Goal: Find specific page/section: Find specific page/section

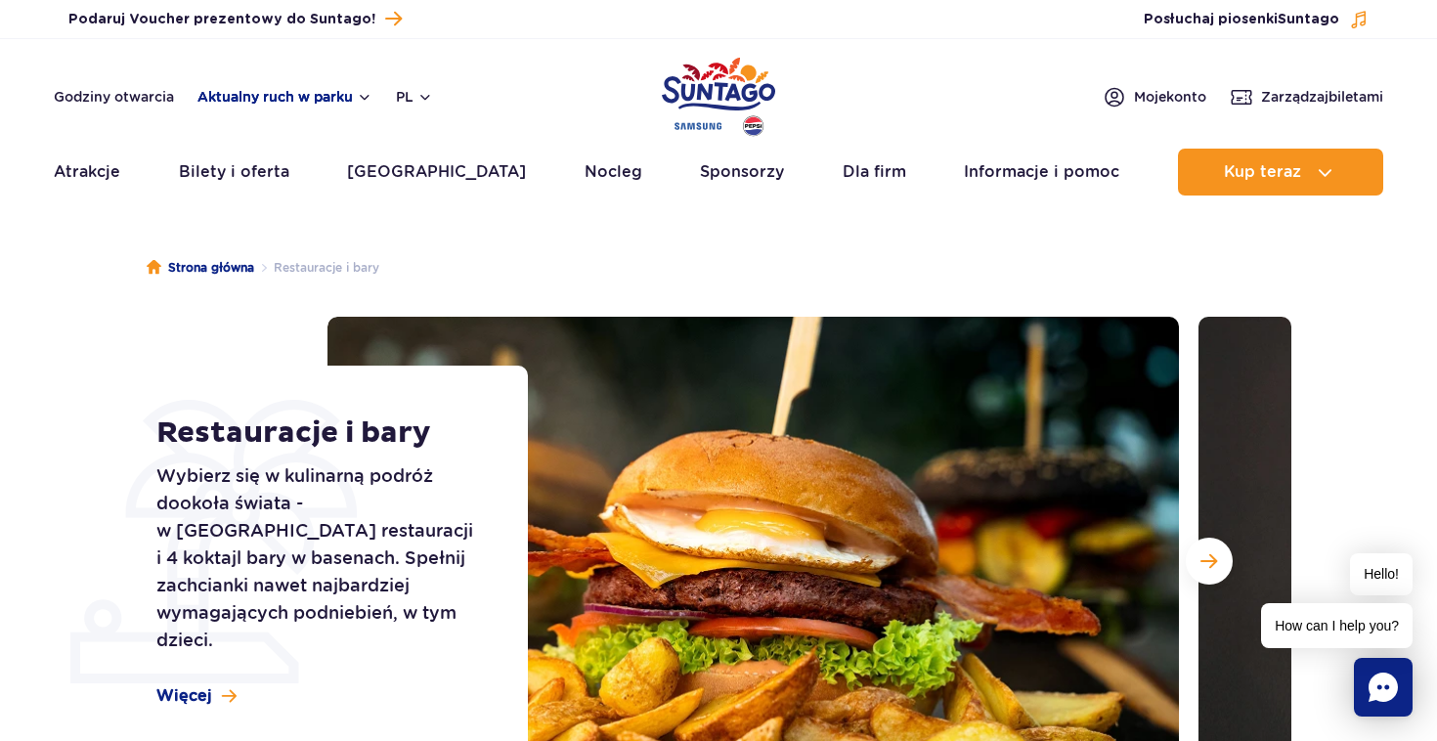
click at [337, 96] on button "Aktualny ruch w parku" at bounding box center [285, 97] width 175 height 16
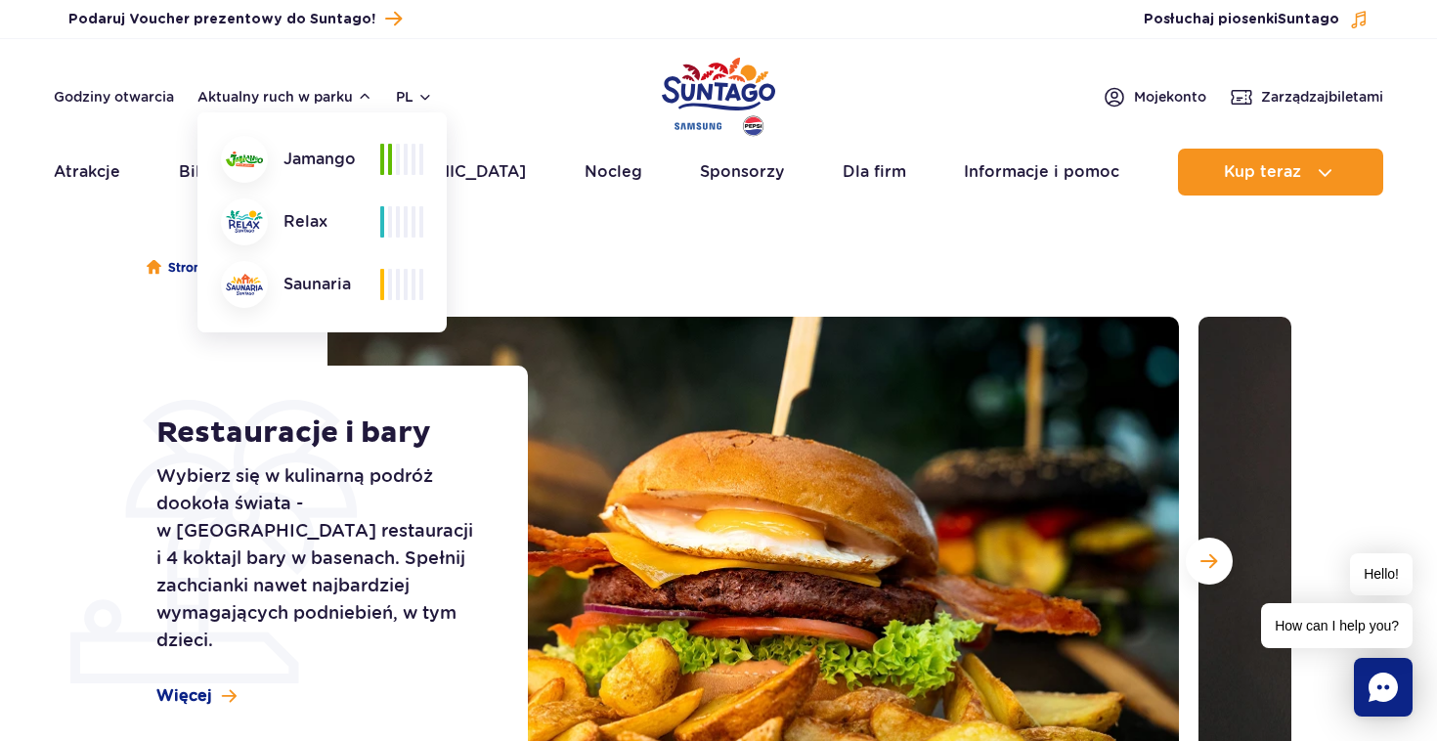
click at [536, 96] on div "Godziny otwarcia Aktualny ruch w parku Aktualny ruch w parku [GEOGRAPHIC_DATA] …" at bounding box center [719, 96] width 1330 height 23
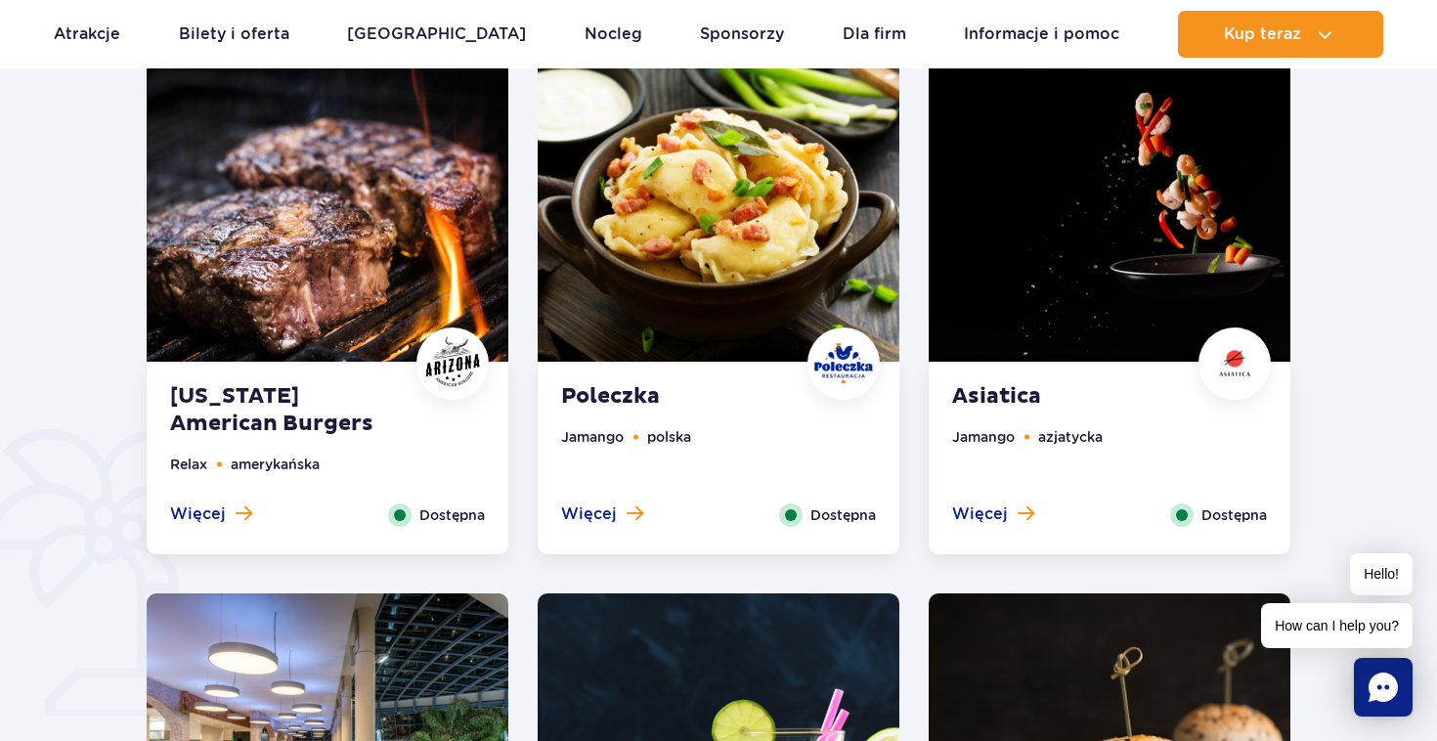
click at [1009, 399] on strong "Asiatica" at bounding box center [1070, 396] width 237 height 27
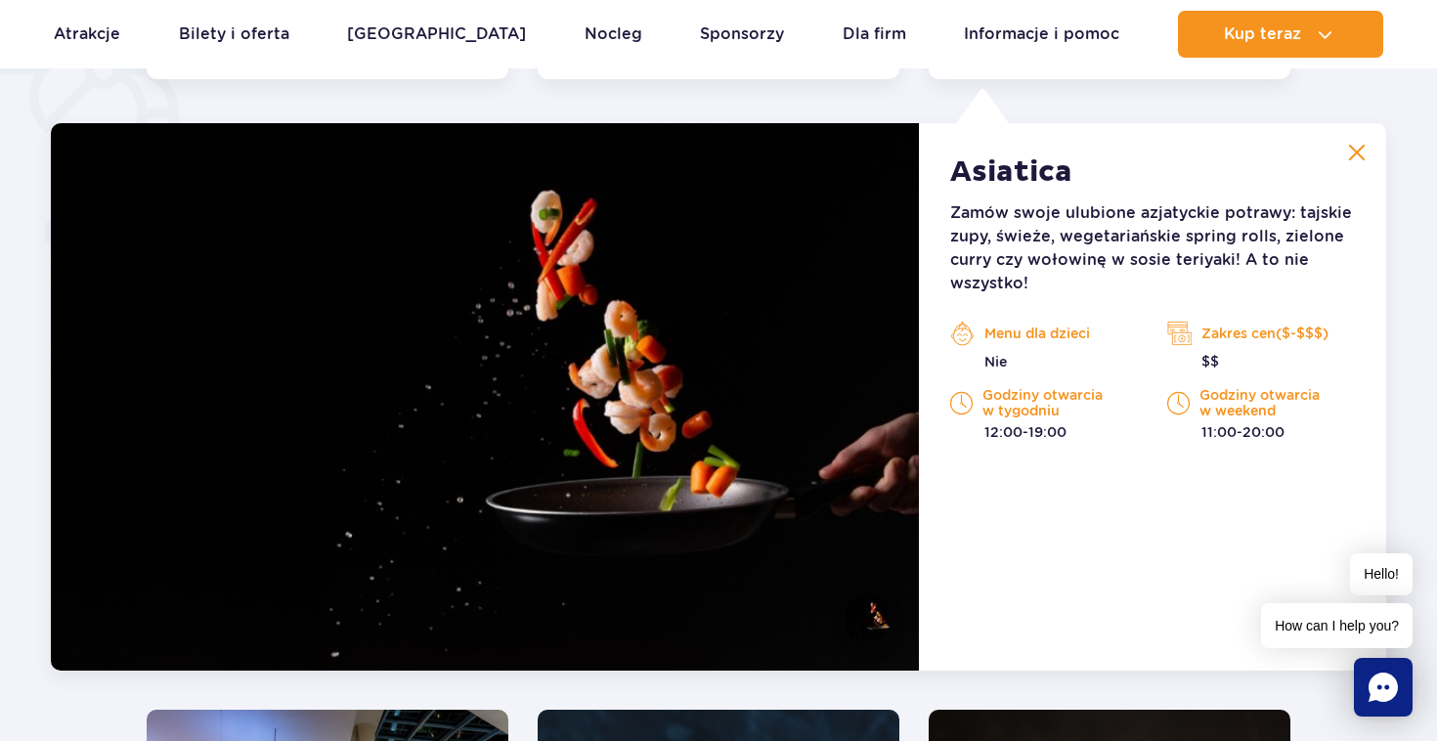
scroll to position [1521, 0]
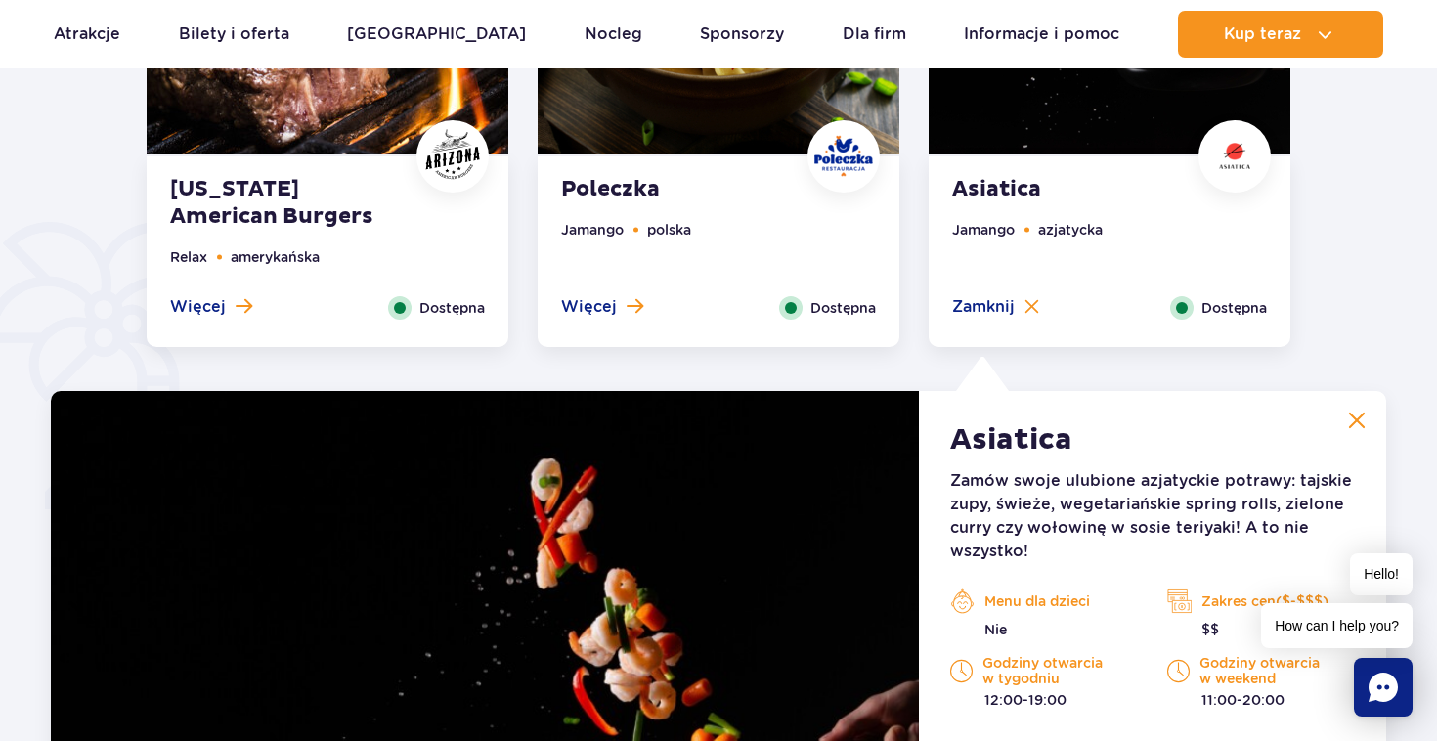
click at [680, 191] on strong "Poleczka" at bounding box center [679, 189] width 237 height 27
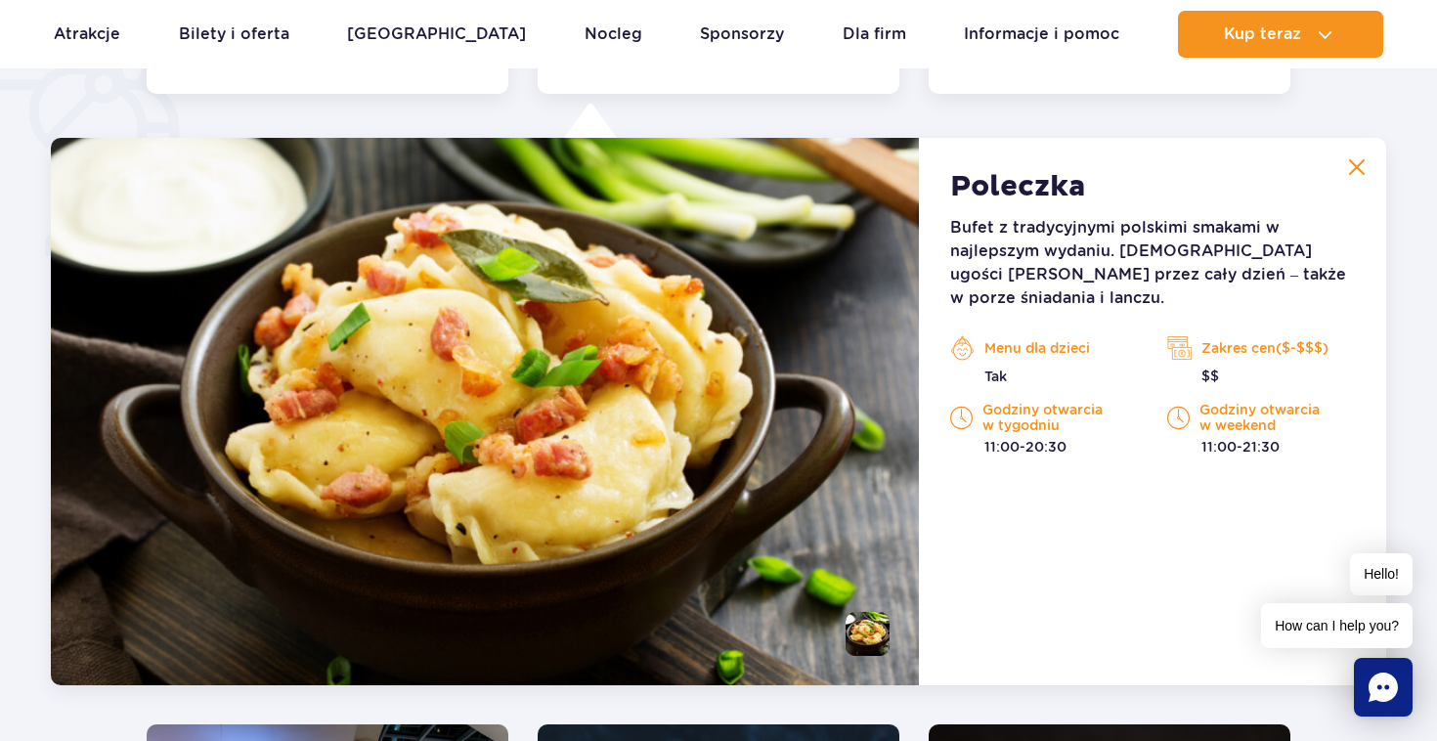
scroll to position [1501, 0]
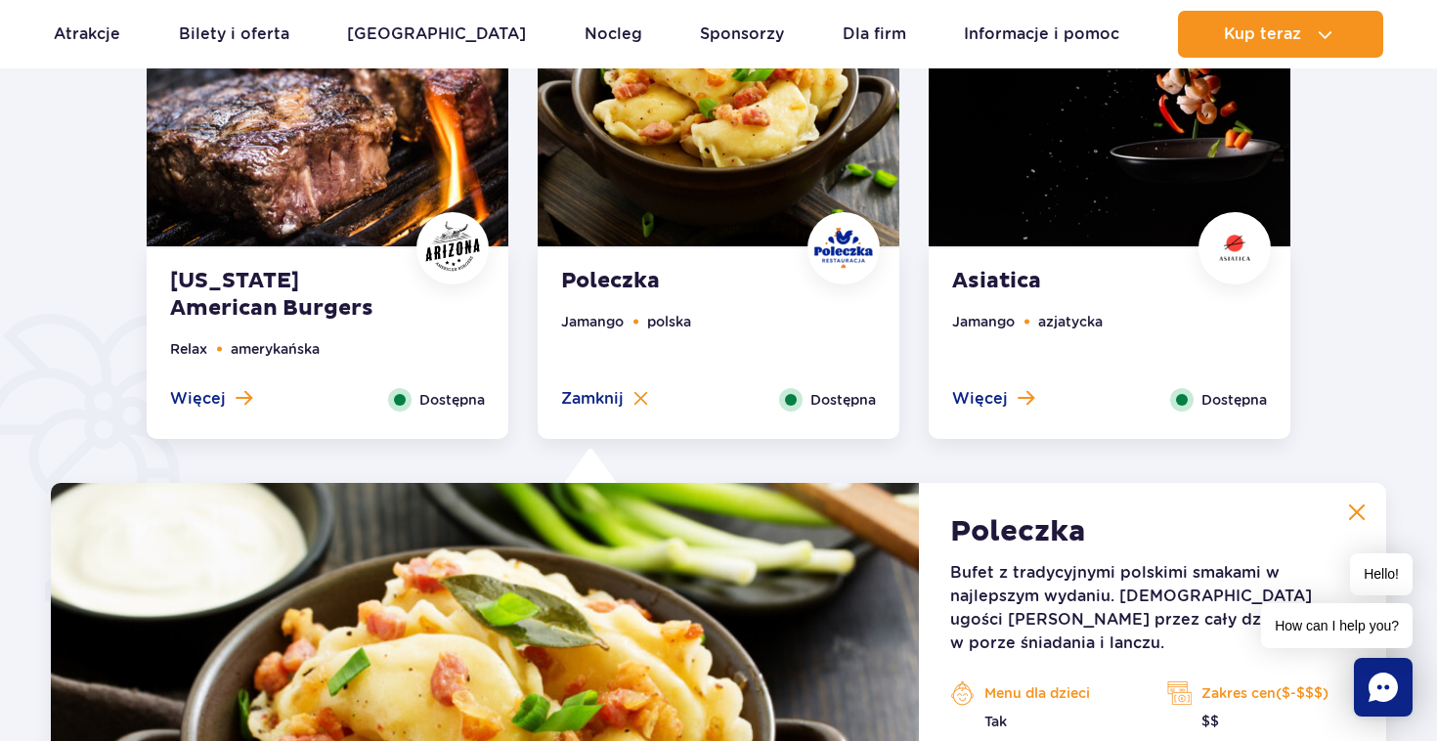
click at [345, 208] on img at bounding box center [328, 93] width 362 height 306
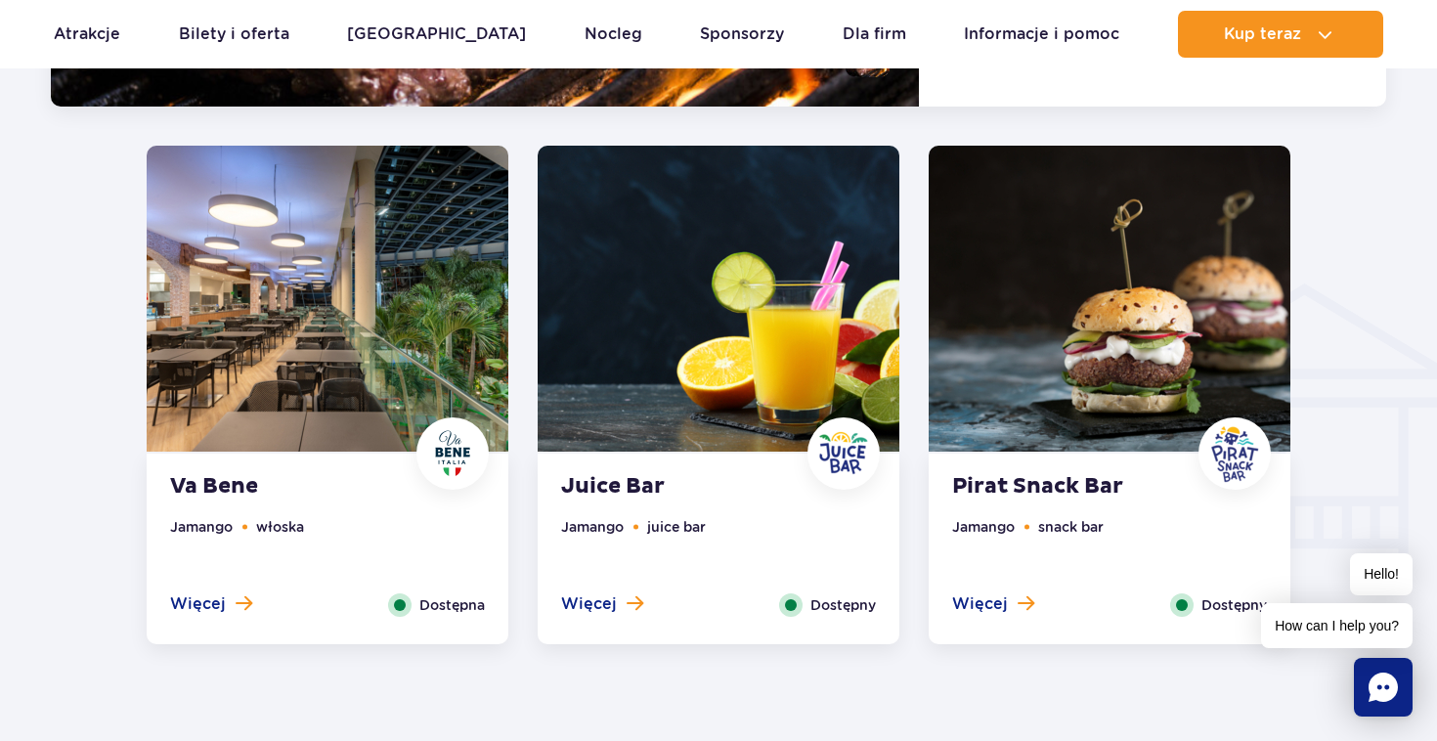
click at [1086, 332] on img at bounding box center [1110, 299] width 362 height 306
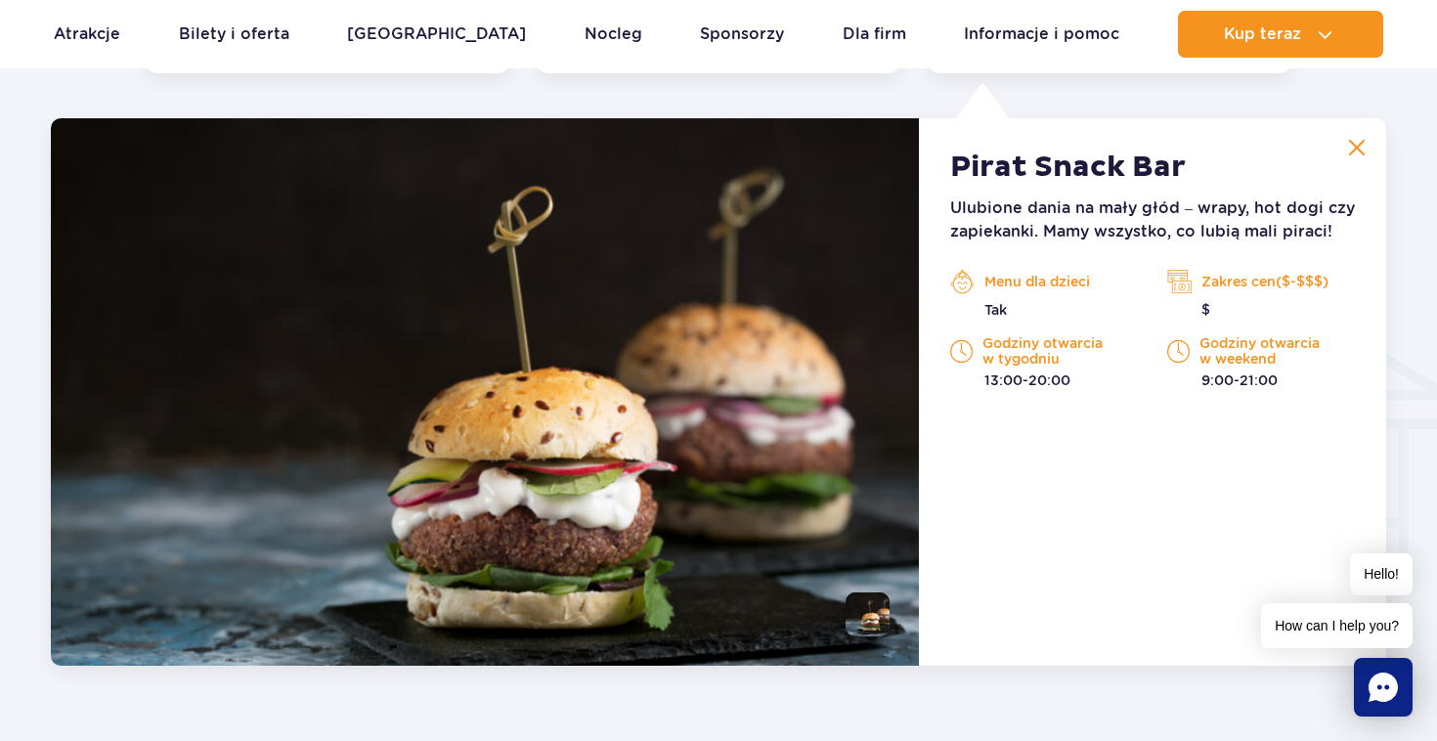
click at [1361, 143] on img at bounding box center [1357, 148] width 18 height 18
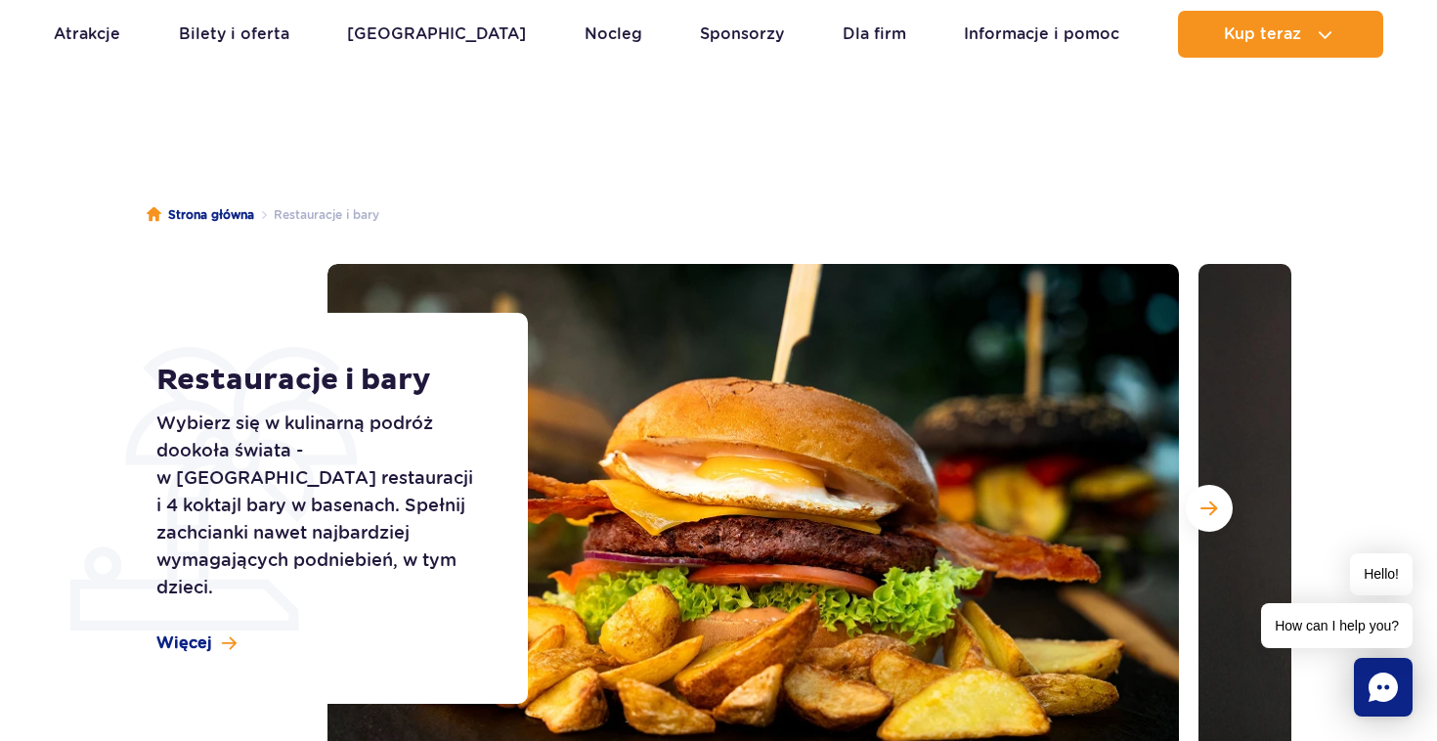
scroll to position [0, 0]
